Goal: Transaction & Acquisition: Purchase product/service

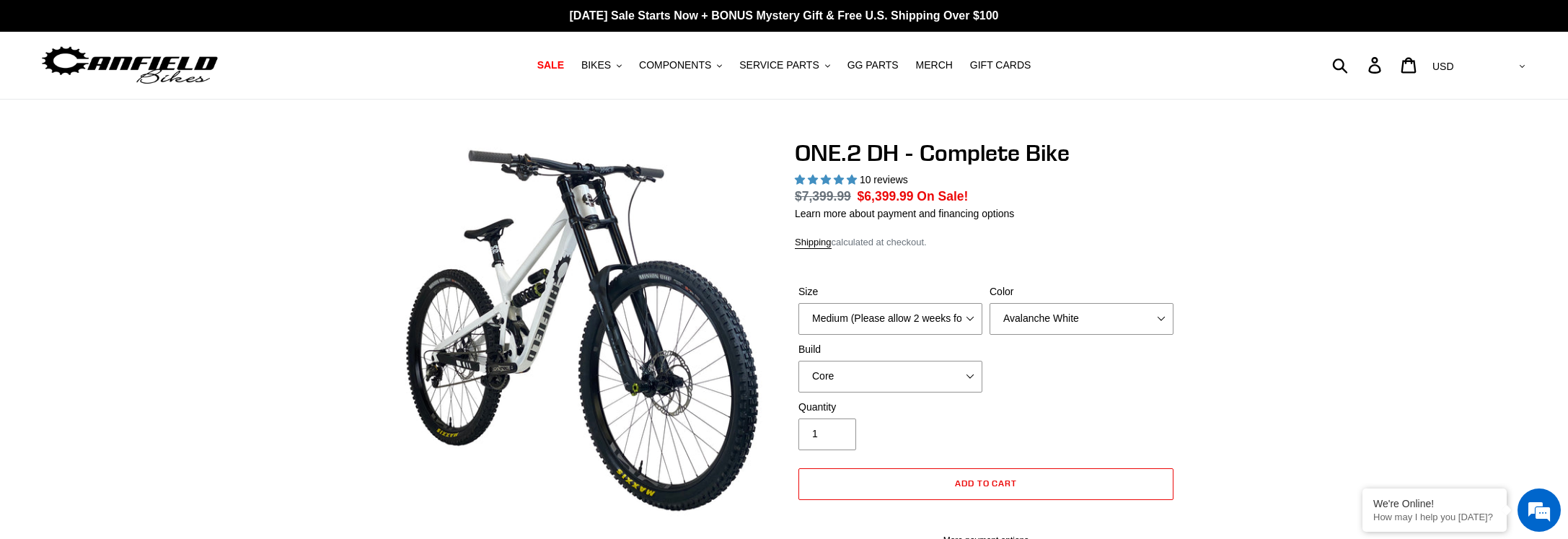
select select "highest-rating"
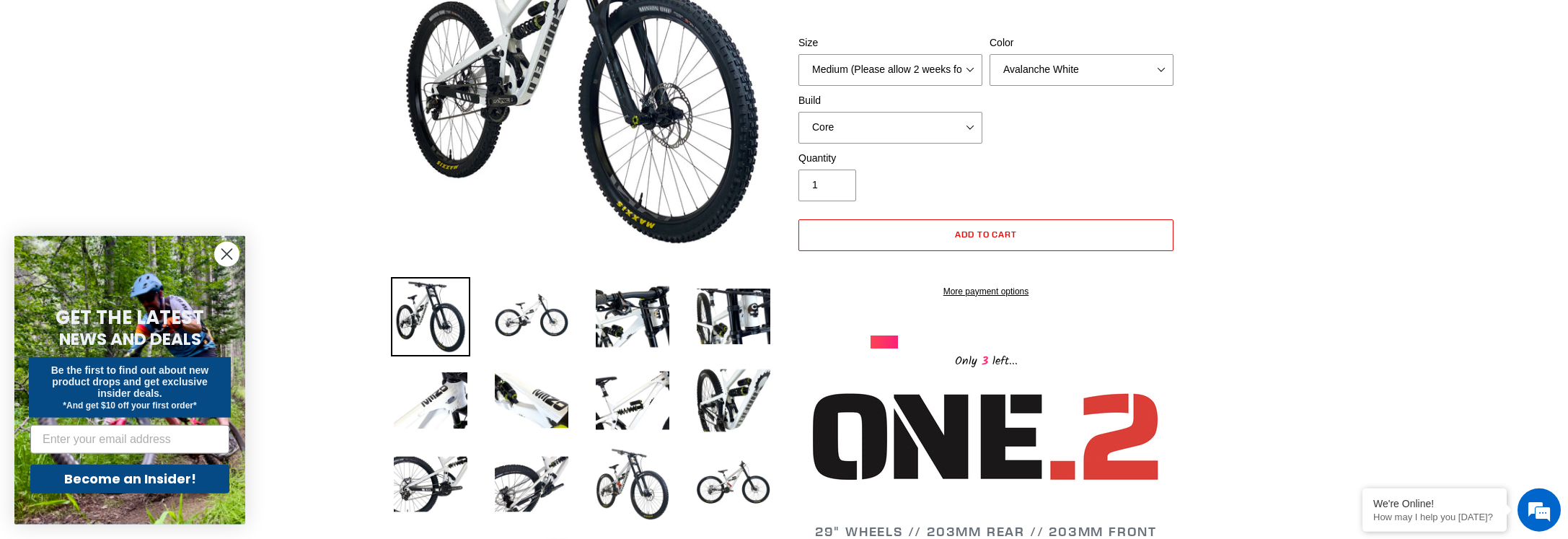
scroll to position [294, 0]
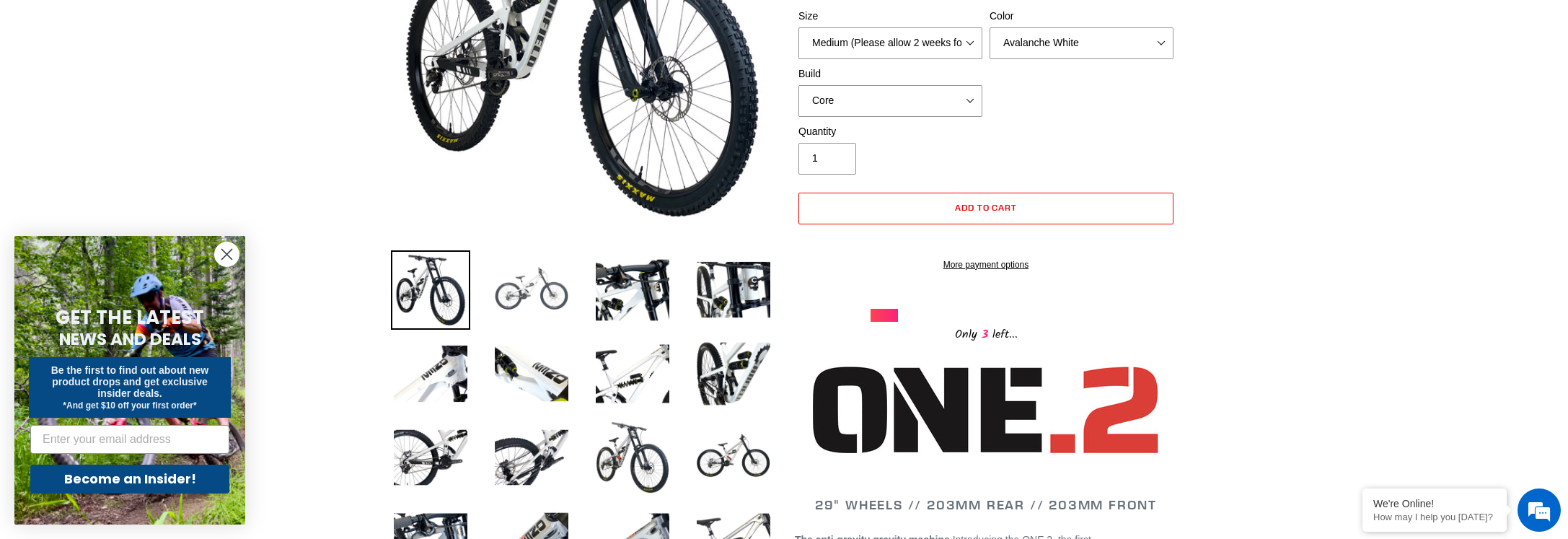
click at [512, 274] on img at bounding box center [531, 290] width 79 height 79
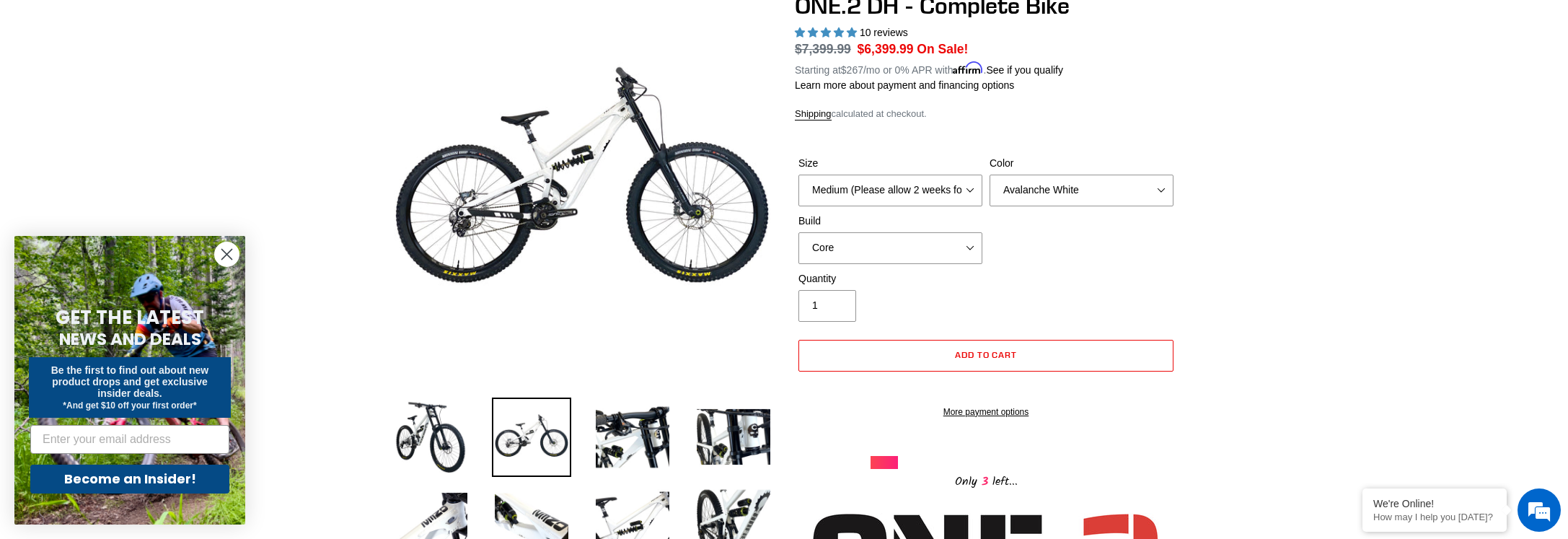
scroll to position [0, 0]
click at [989, 175] on select "Avalanche White Bentonite Grey" at bounding box center [1081, 190] width 184 height 32
select select "Bentonite Grey"
click option "Bentonite Grey" at bounding box center [0, 0] width 0 height 0
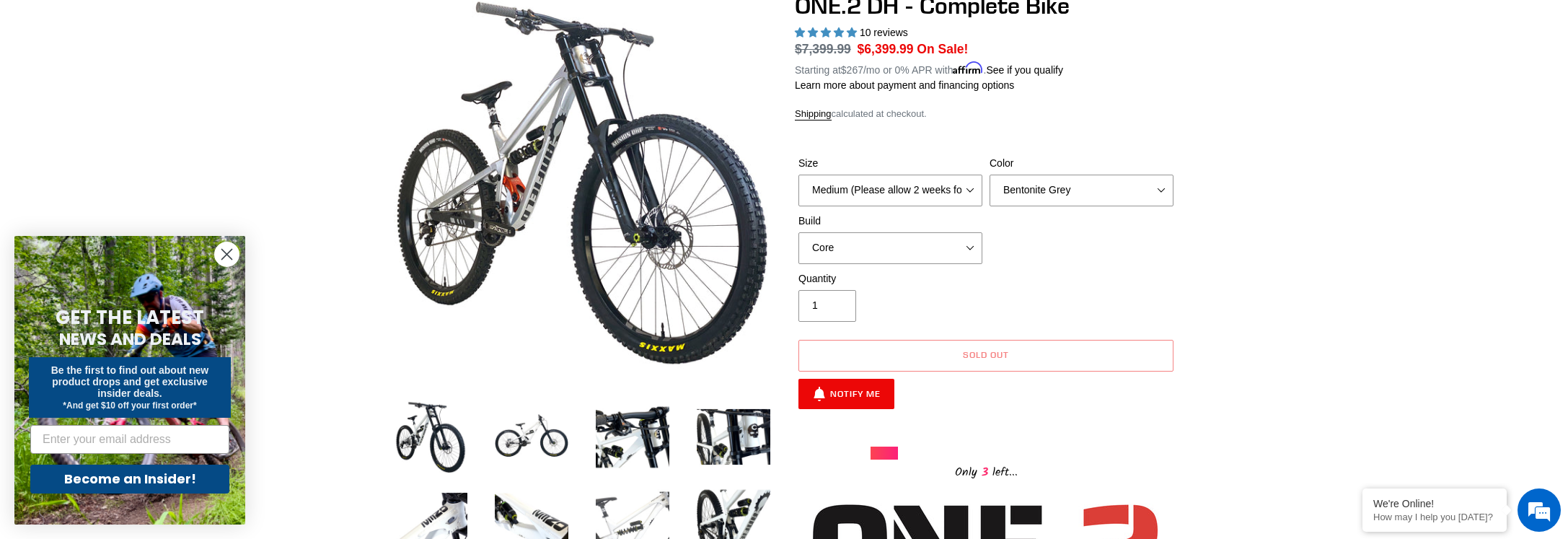
click at [642, 516] on img at bounding box center [632, 521] width 79 height 79
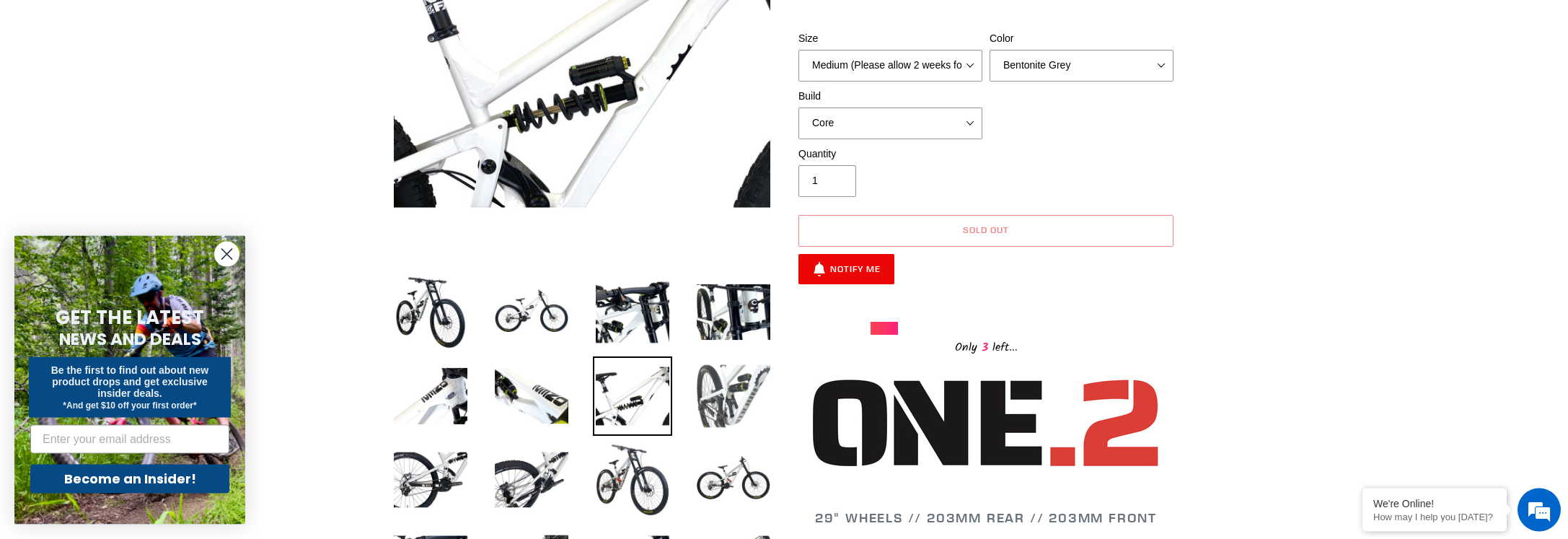
scroll to position [294, 0]
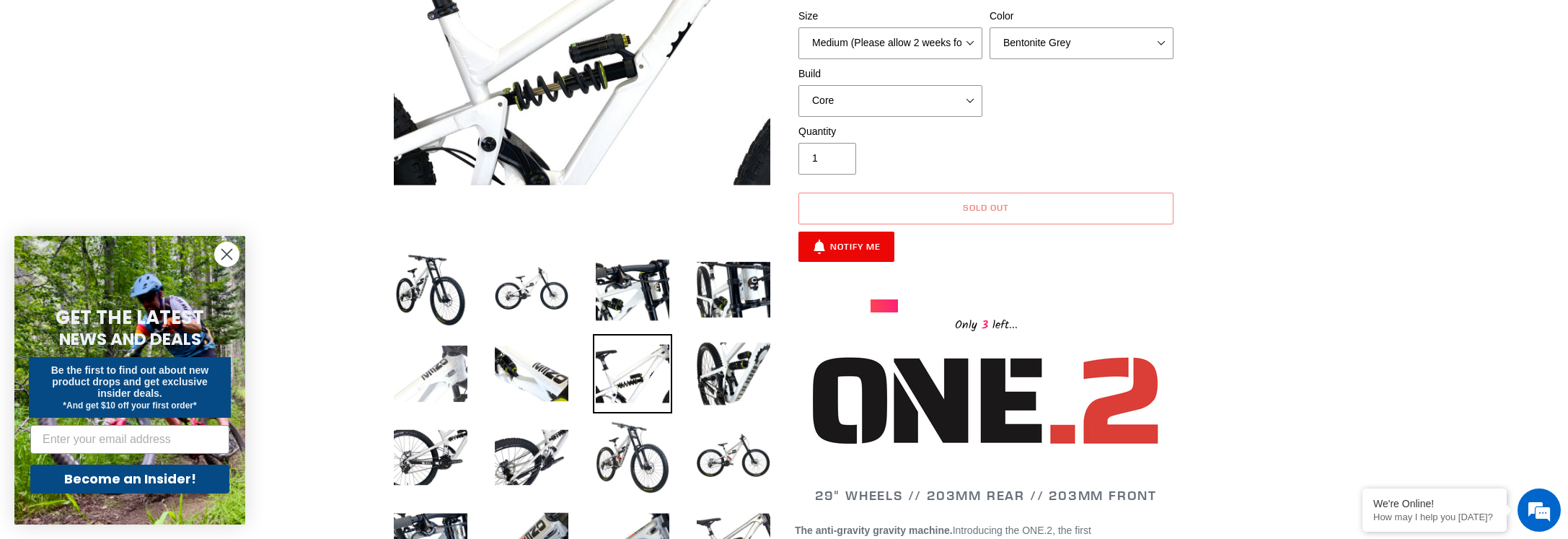
click at [445, 367] on img at bounding box center [430, 373] width 79 height 79
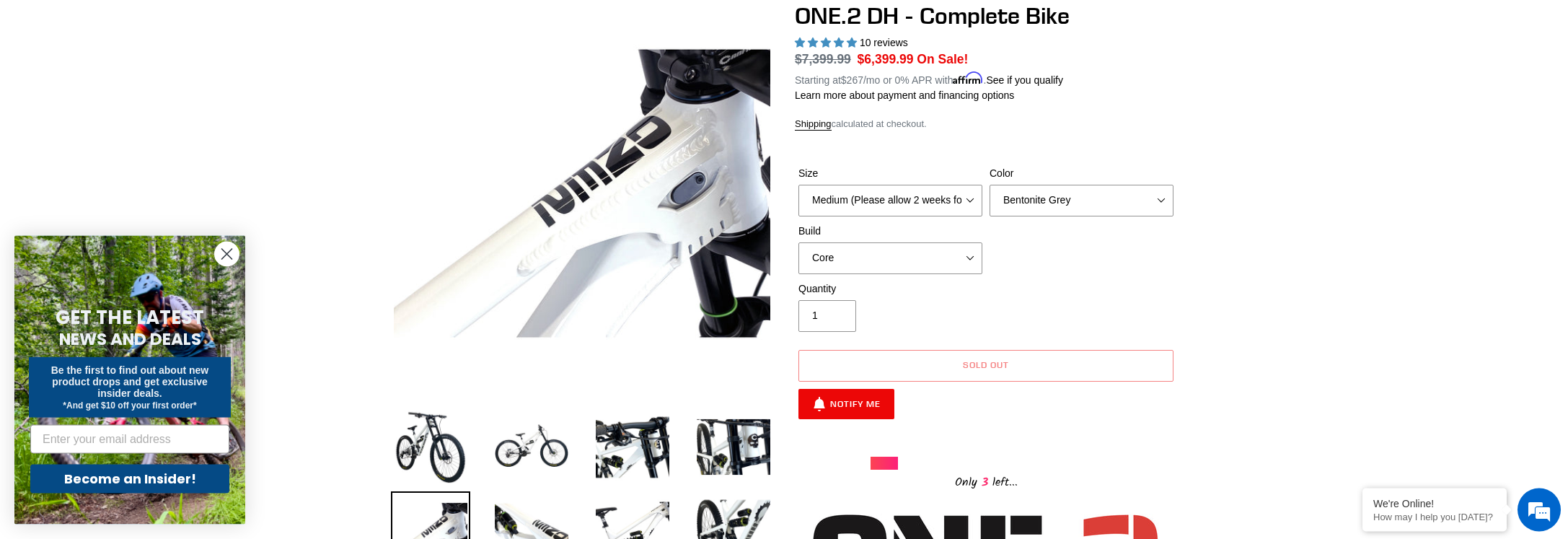
scroll to position [74, 0]
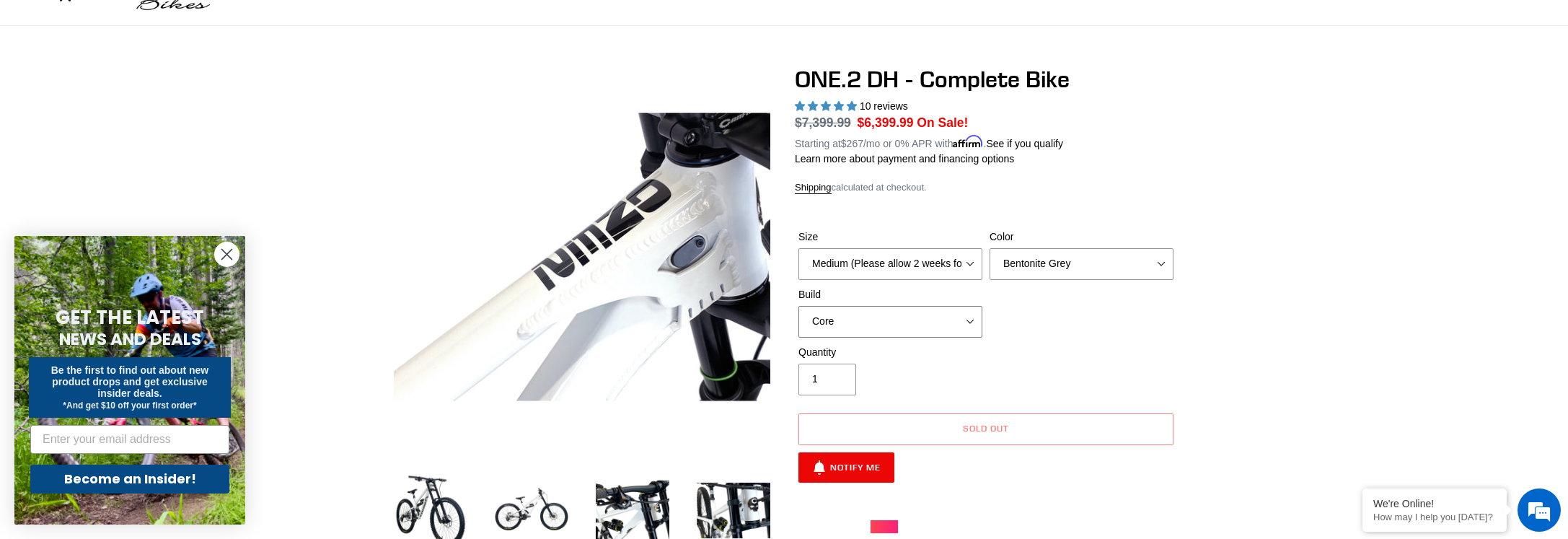
click at [798, 306] on select "Core Pro" at bounding box center [890, 321] width 184 height 32
select select "Pro"
click option "Pro" at bounding box center [0, 0] width 0 height 0
